Goal: Find specific page/section: Find specific page/section

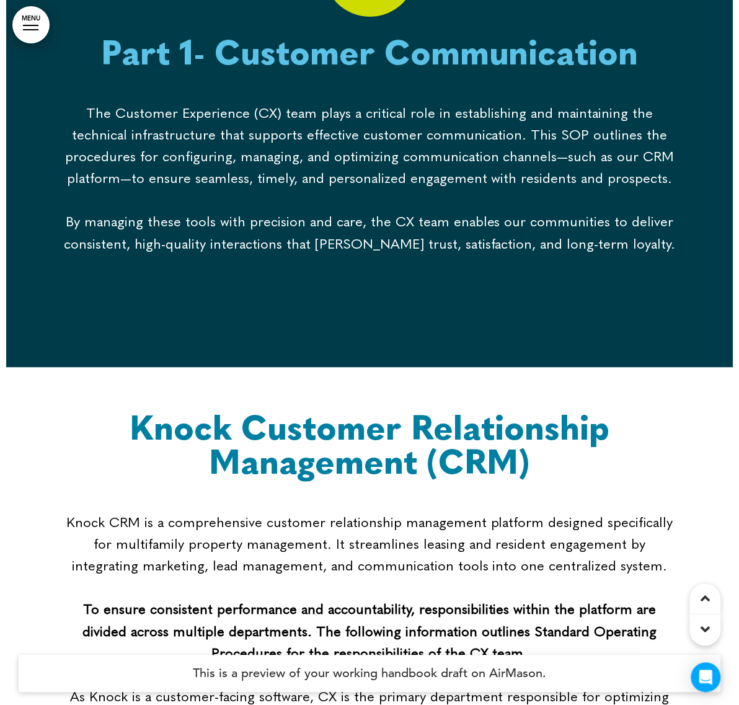
scroll to position [2092, 0]
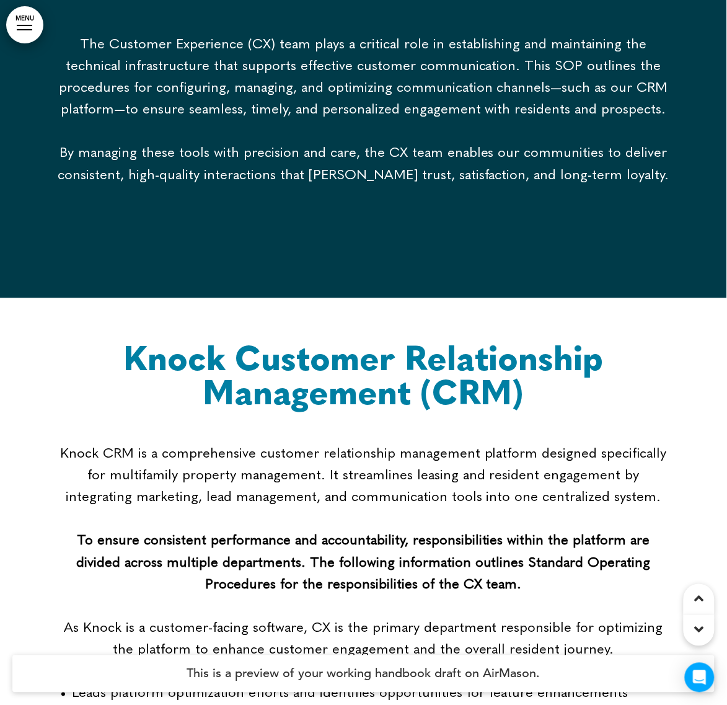
click at [20, 22] on link "MENU" at bounding box center [24, 24] width 37 height 37
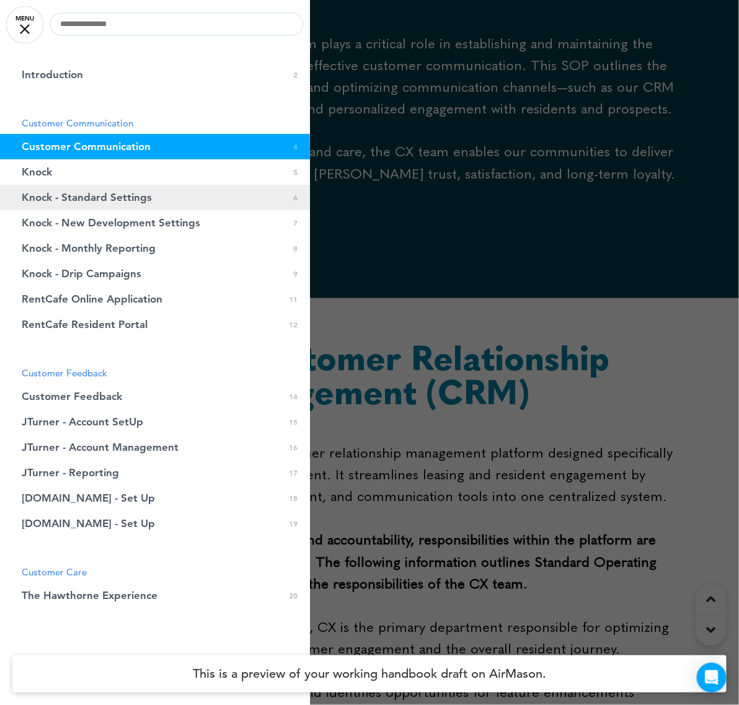
click at [121, 196] on span "Knock - Standard Settings" at bounding box center [87, 197] width 130 height 11
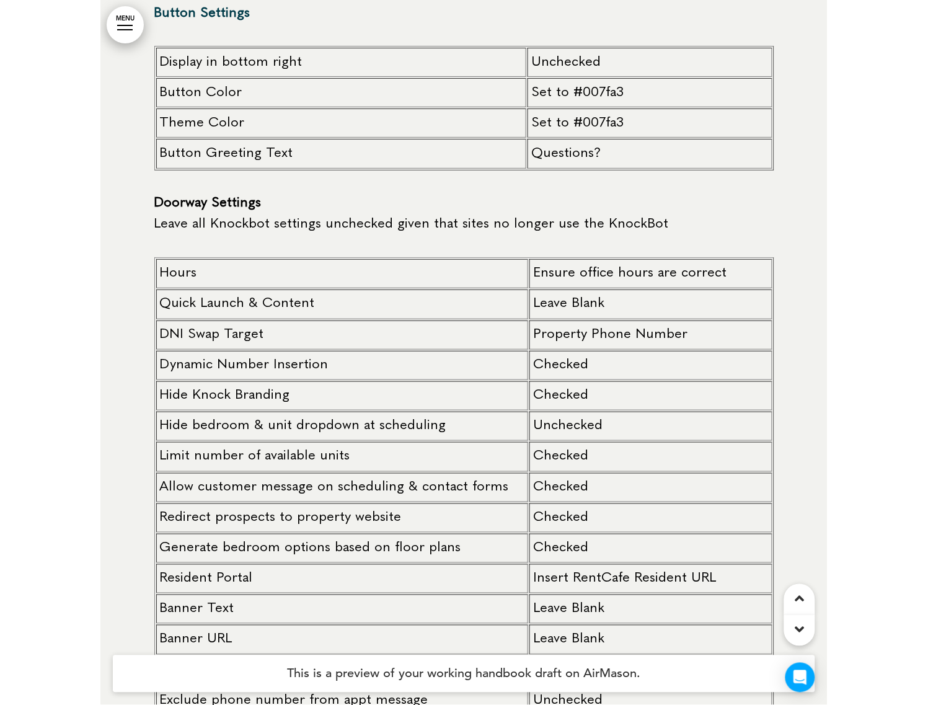
scroll to position [5113, 0]
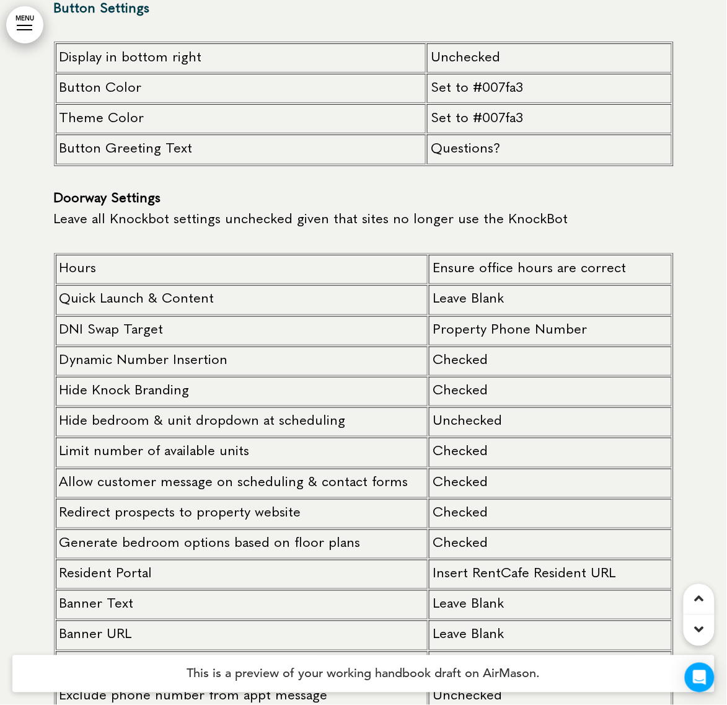
click at [522, 320] on p "Property Phone Number" at bounding box center [550, 331] width 235 height 22
click at [493, 320] on p "Property Phone Number" at bounding box center [550, 331] width 235 height 22
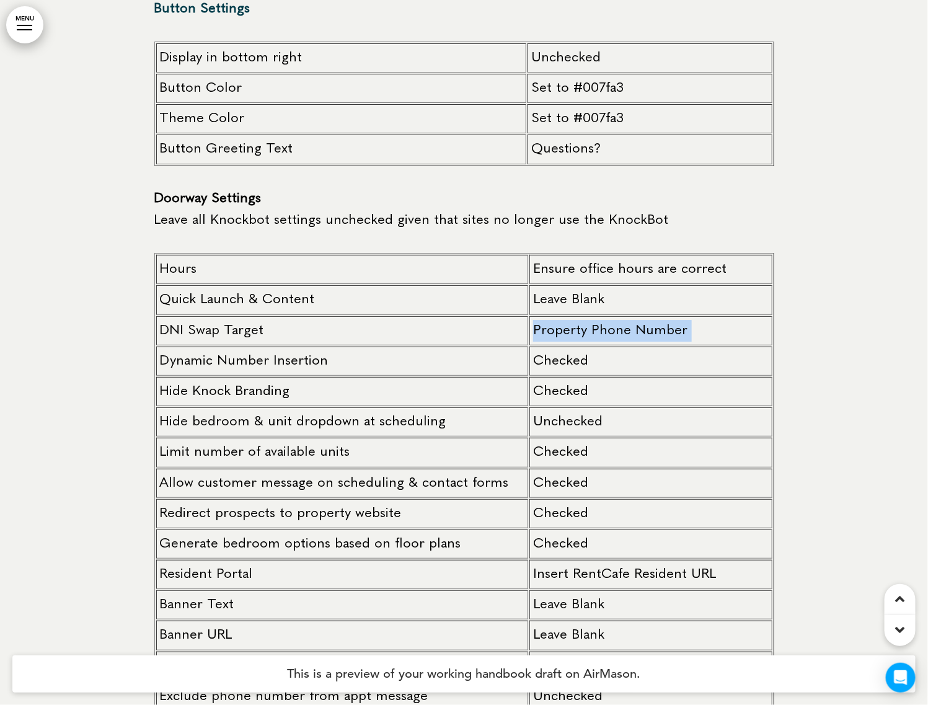
click at [657, 320] on p "Property Phone Number" at bounding box center [650, 331] width 235 height 22
drag, startPoint x: 657, startPoint y: 315, endPoint x: 612, endPoint y: 317, distance: 45.3
click at [612, 320] on p "Property Phone Number" at bounding box center [650, 331] width 235 height 22
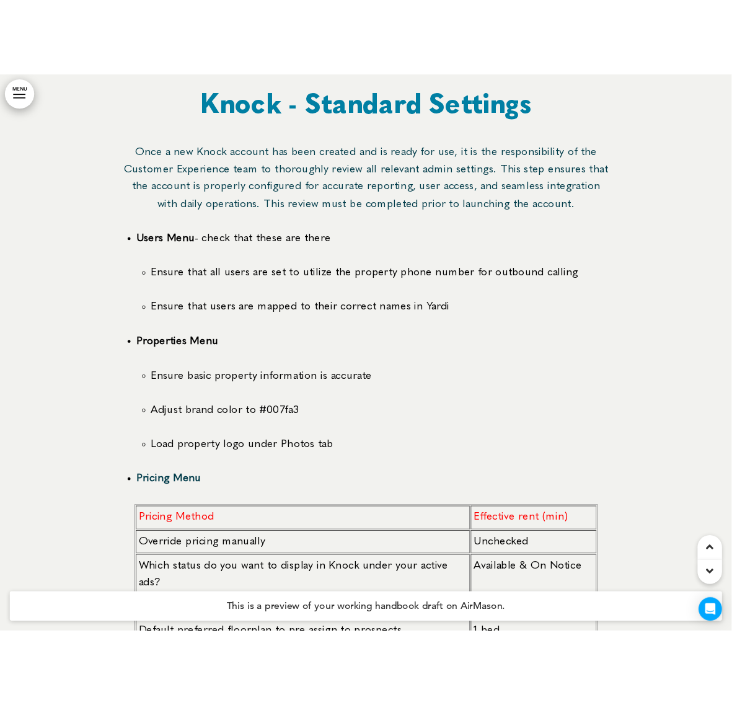
scroll to position [2789, 0]
